Goal: Use online tool/utility: Utilize a website feature to perform a specific function

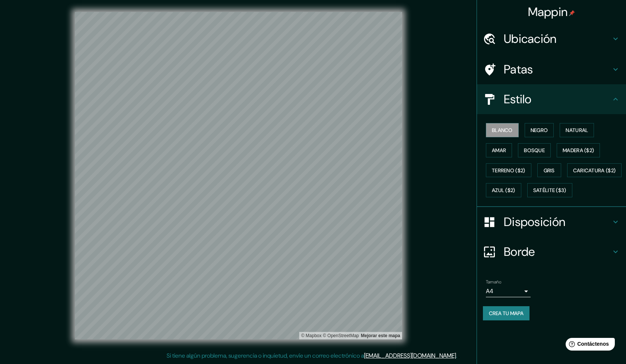
click at [583, 130] on font "Natural" at bounding box center [577, 130] width 22 height 7
click at [571, 133] on font "Natural" at bounding box center [577, 130] width 22 height 7
click at [505, 131] on font "Blanco" at bounding box center [502, 130] width 21 height 7
click at [585, 127] on font "Natural" at bounding box center [577, 130] width 22 height 7
click at [498, 130] on font "Blanco" at bounding box center [502, 130] width 21 height 7
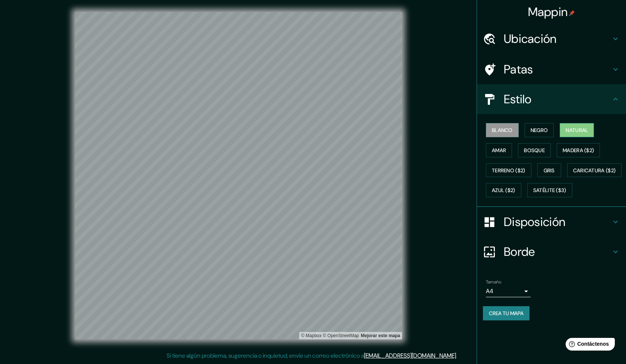
click at [572, 130] on font "Natural" at bounding box center [577, 130] width 22 height 7
click at [499, 129] on font "Blanco" at bounding box center [502, 130] width 21 height 7
click at [579, 128] on font "Natural" at bounding box center [577, 130] width 22 height 7
click at [498, 126] on font "Blanco" at bounding box center [502, 130] width 21 height 10
click at [542, 132] on font "Negro" at bounding box center [540, 130] width 18 height 7
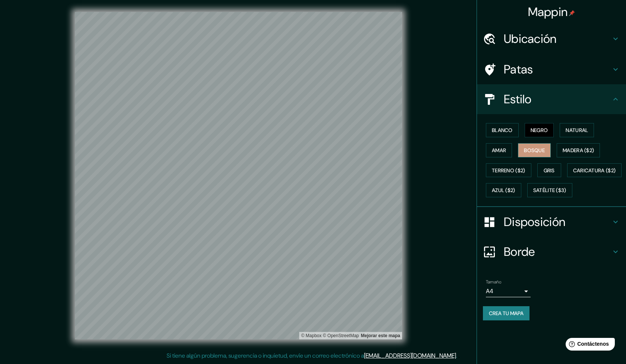
click at [536, 147] on font "Bosque" at bounding box center [534, 150] width 21 height 7
click at [504, 151] on font "Amar" at bounding box center [499, 150] width 14 height 7
click at [511, 168] on font "Terreno ($2)" at bounding box center [509, 170] width 34 height 7
